Goal: Find contact information: Obtain details needed to contact an individual or organization

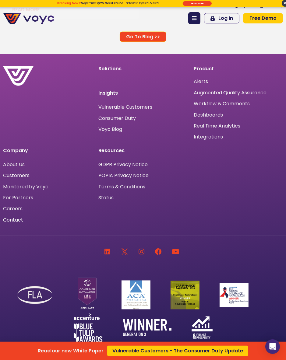
click at [16, 151] on div "Read our new White Paper Vulnerable Customers - The Consumer Duty Update" at bounding box center [143, 180] width 286 height 360
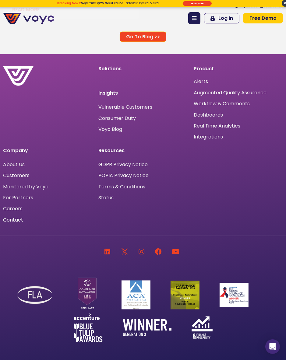
click at [17, 165] on span "About Us" at bounding box center [14, 165] width 22 height 0
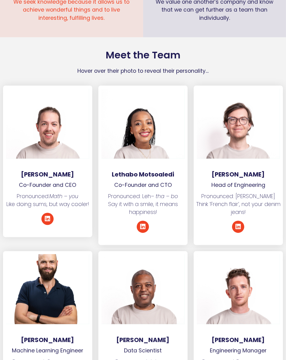
scroll to position [991, 0]
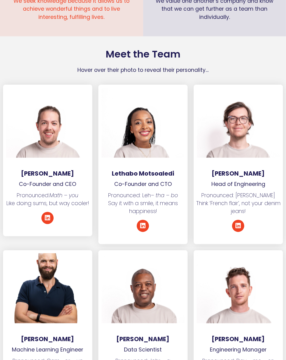
drag, startPoint x: 78, startPoint y: 165, endPoint x: 19, endPoint y: 164, distance: 59.7
click at [19, 170] on h3 "[PERSON_NAME]" at bounding box center [47, 173] width 77 height 7
copy h3 "[PERSON_NAME]"
click at [47, 215] on icon at bounding box center [47, 218] width 6 height 6
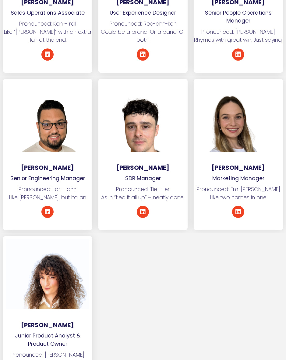
scroll to position [2487, 0]
